Goal: Book appointment/travel/reservation

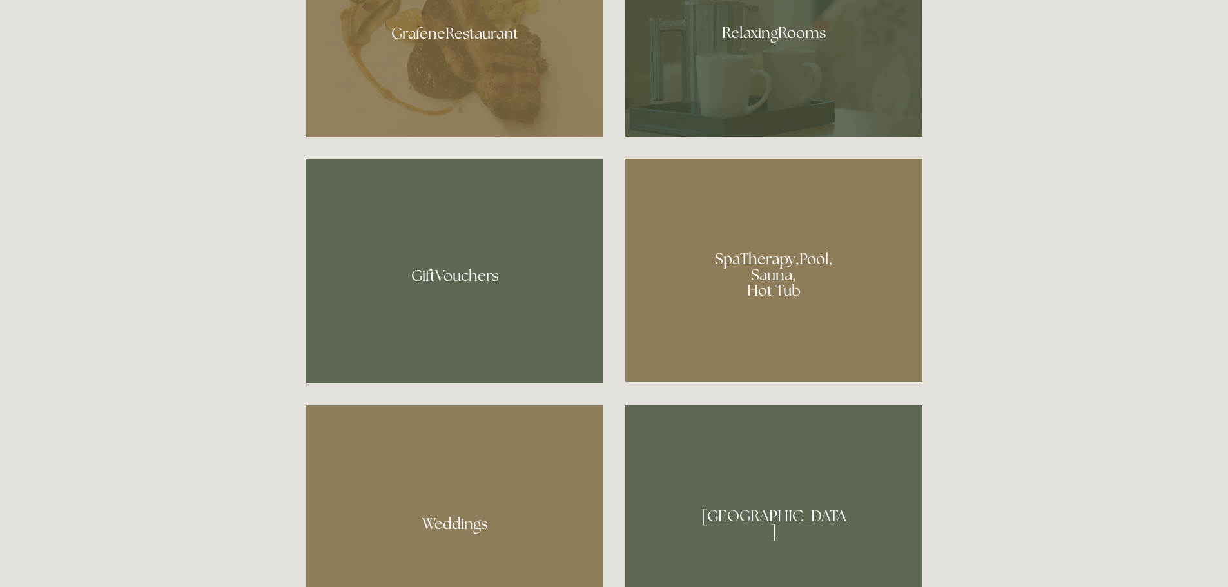
scroll to position [968, 0]
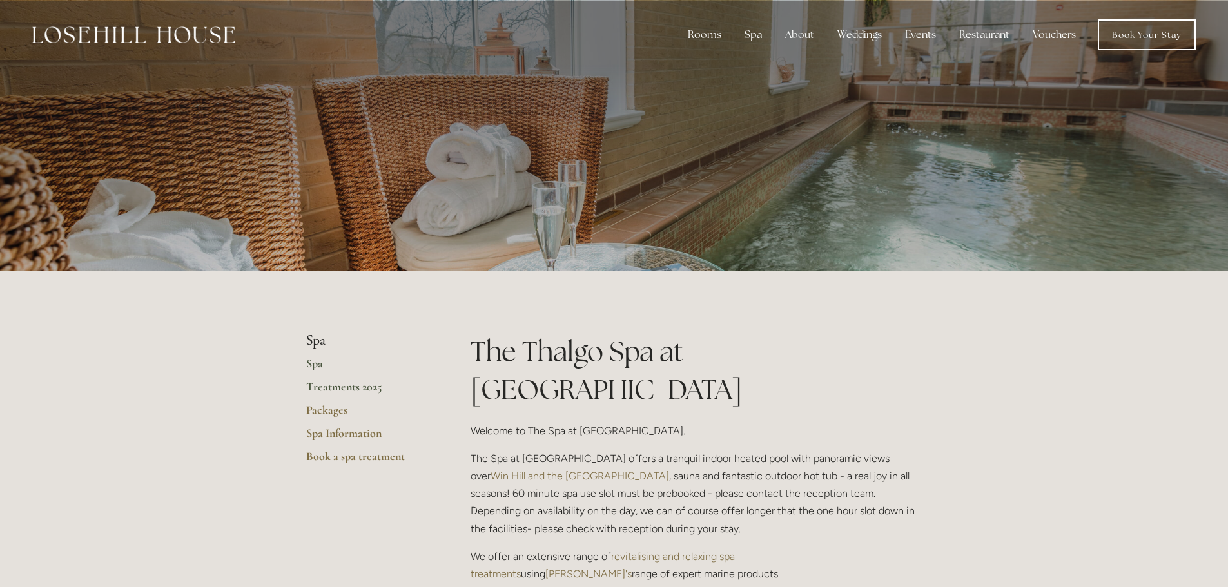
click at [349, 386] on link "Treatments 2025" at bounding box center [367, 391] width 123 height 23
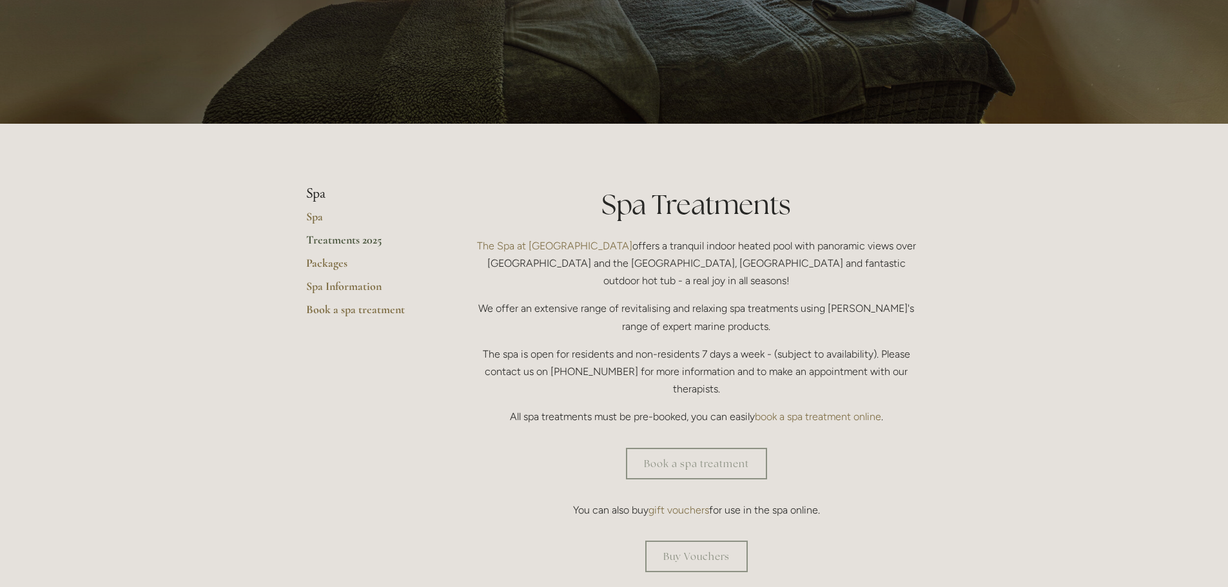
scroll to position [175, 0]
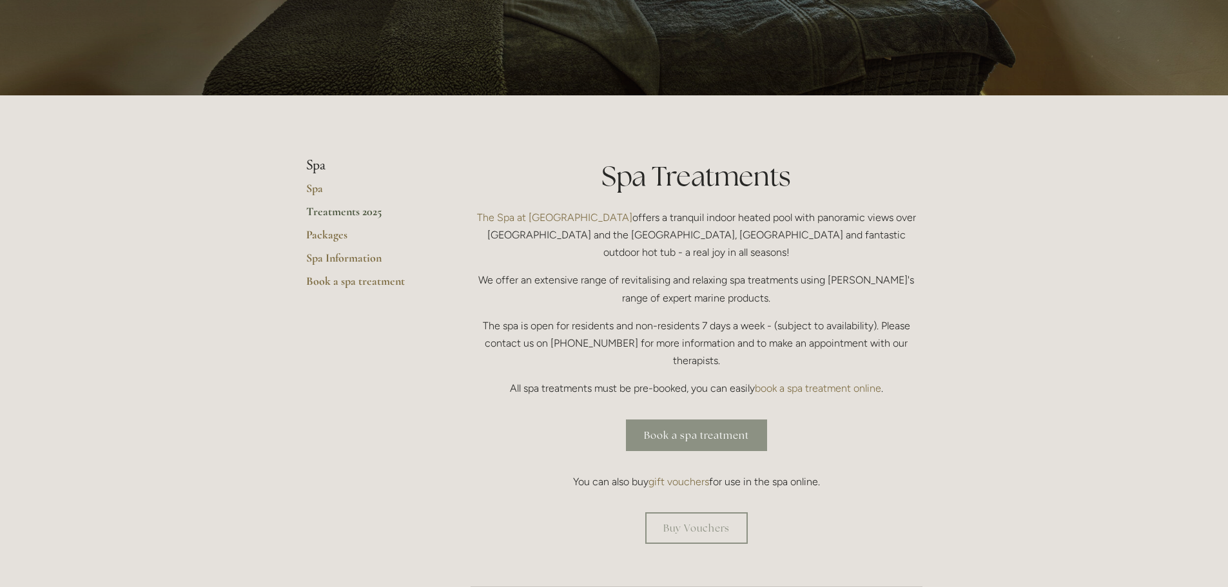
click at [663, 420] on link "Book a spa treatment" at bounding box center [696, 436] width 141 height 32
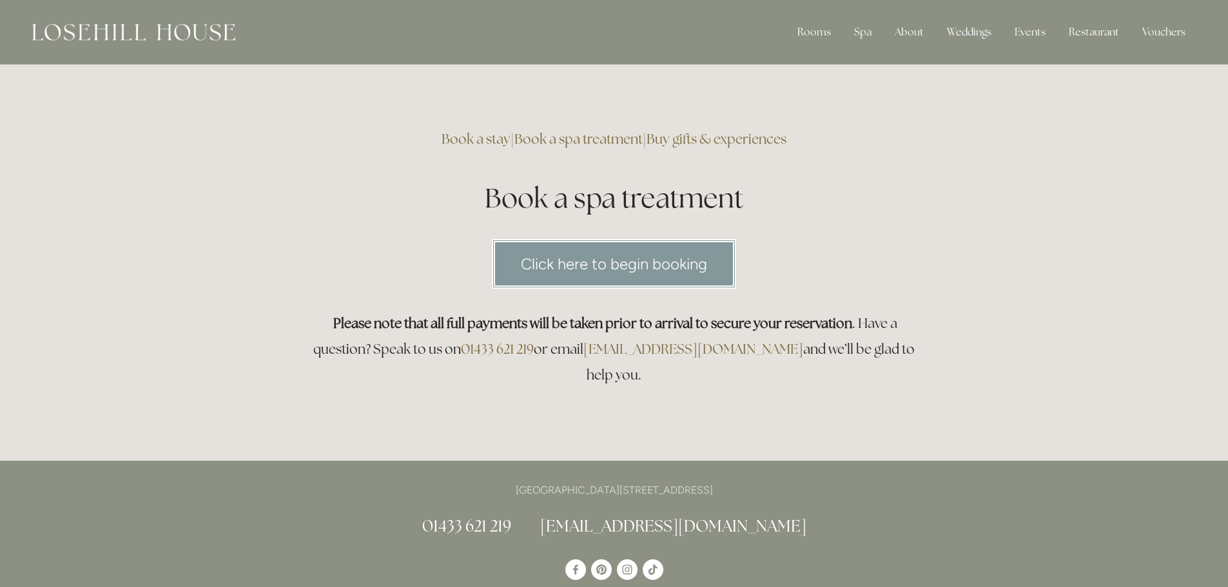
click at [552, 278] on link "Click here to begin booking" at bounding box center [614, 264] width 244 height 50
click at [549, 285] on link "Click here to begin booking" at bounding box center [614, 264] width 244 height 50
